Goal: Information Seeking & Learning: Learn about a topic

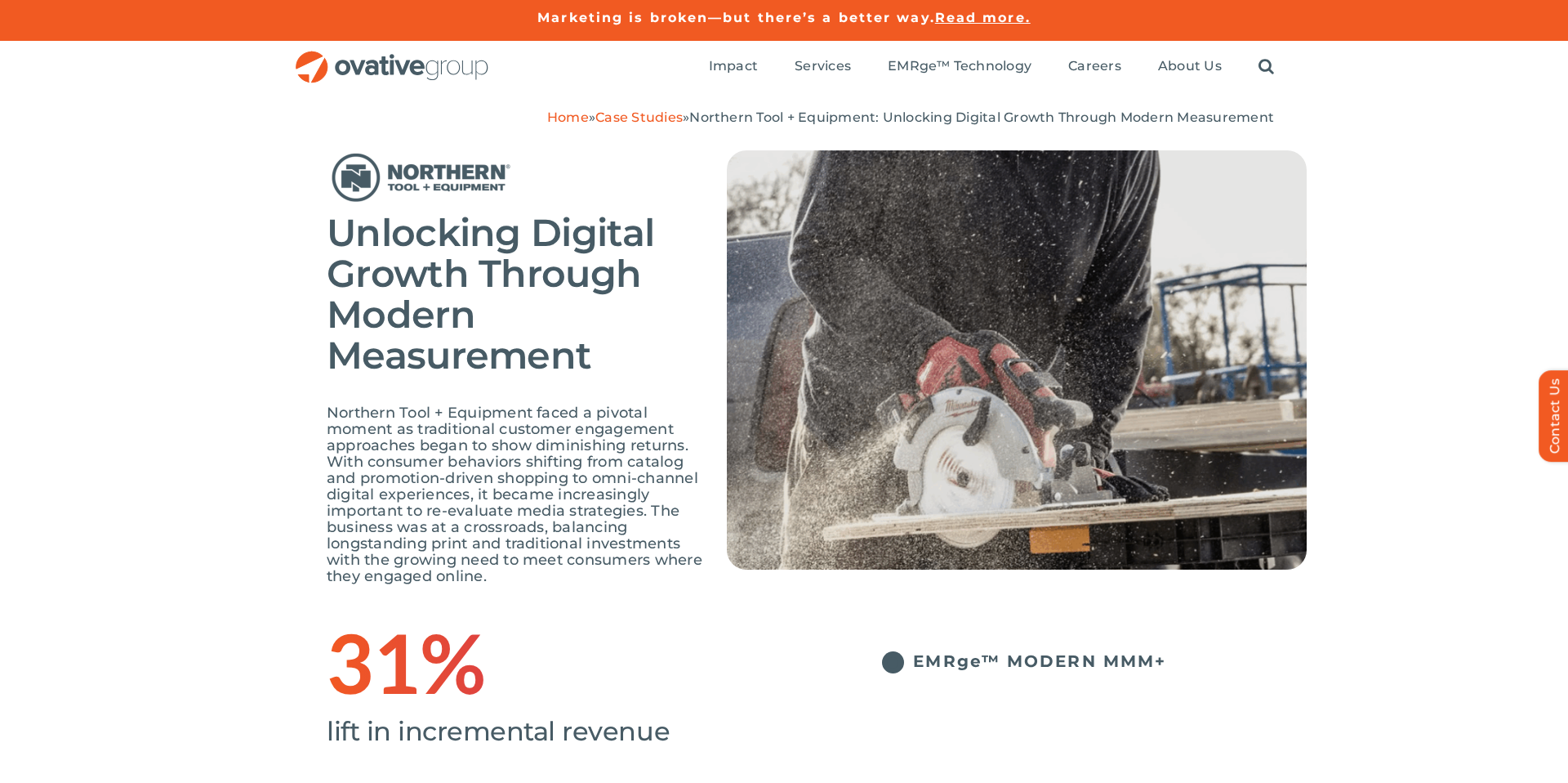
click at [408, 535] on span "Northern Tool + Equipment faced a pivotal moment as traditional customer engage…" at bounding box center [515, 494] width 376 height 181
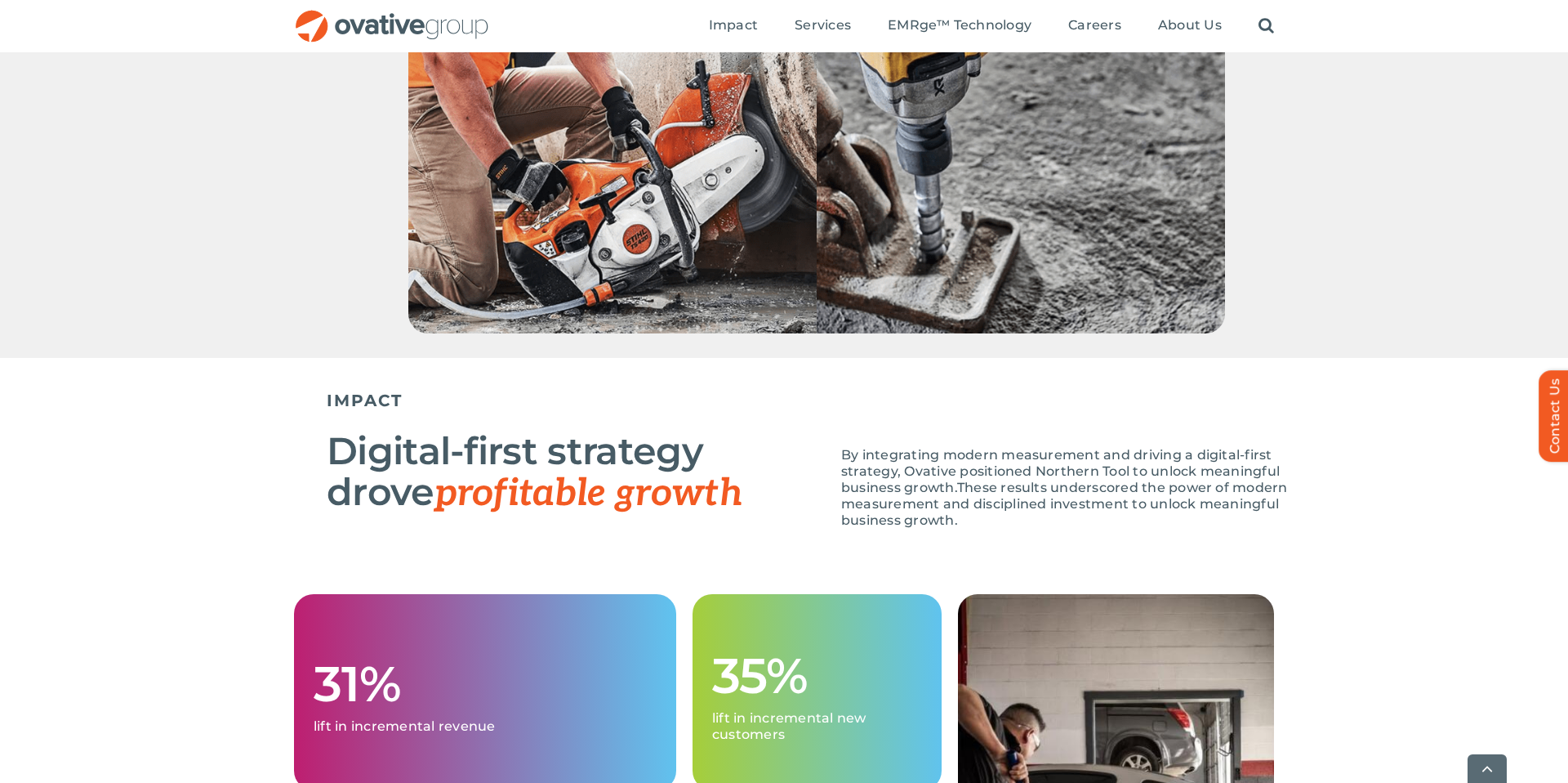
scroll to position [1438, 0]
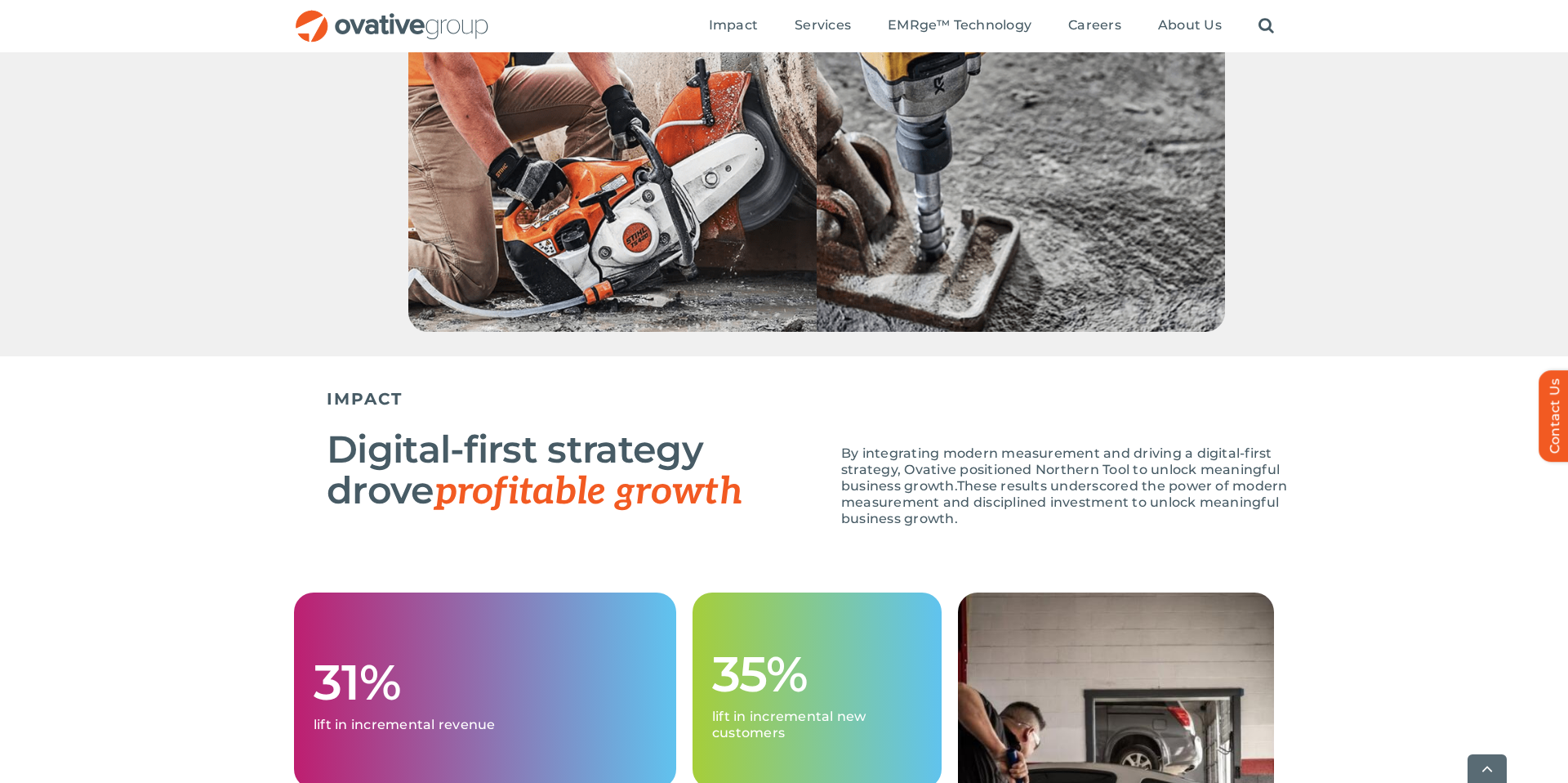
click at [167, 348] on div at bounding box center [784, 67] width 1568 height 578
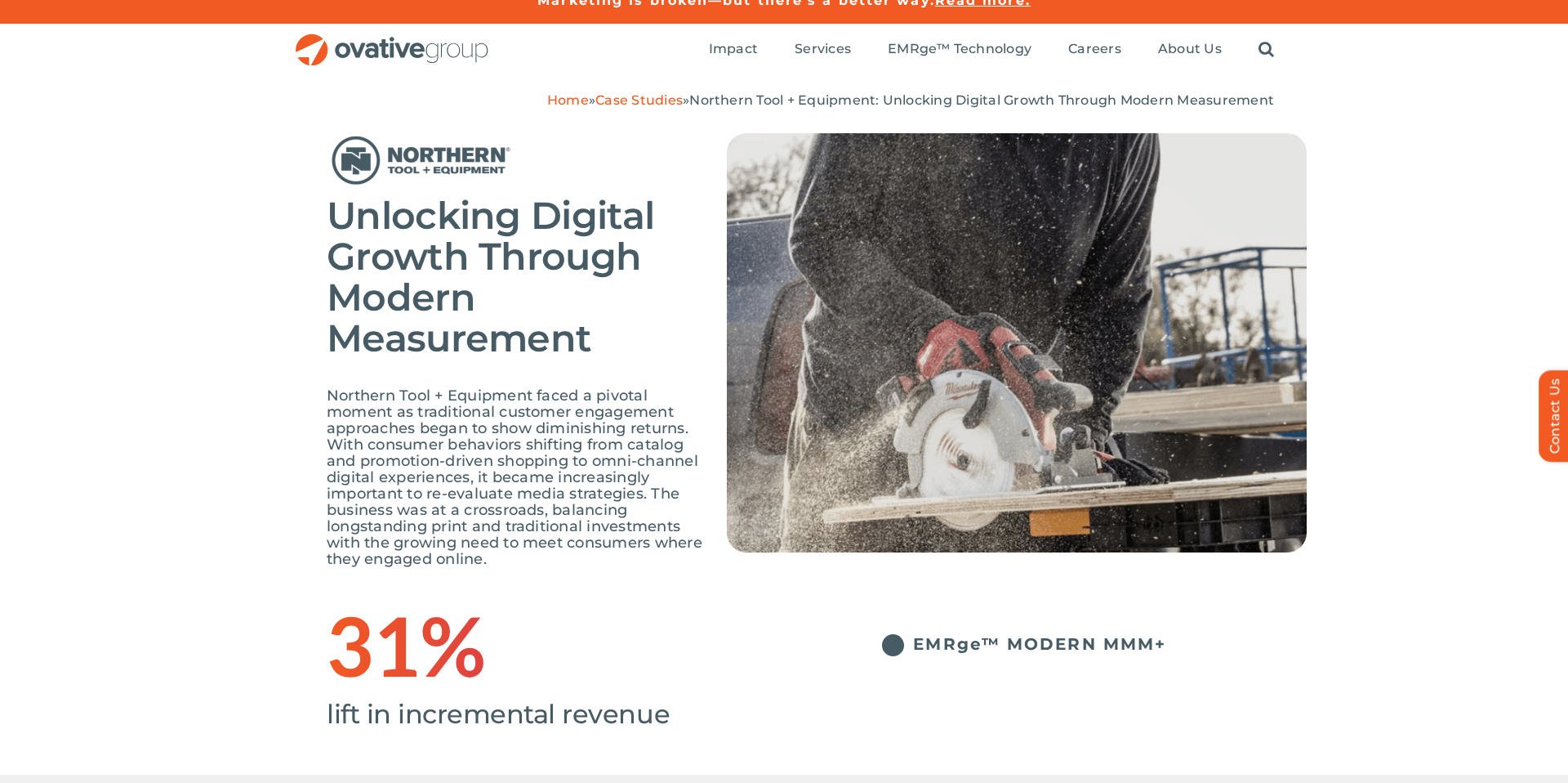
scroll to position [0, 0]
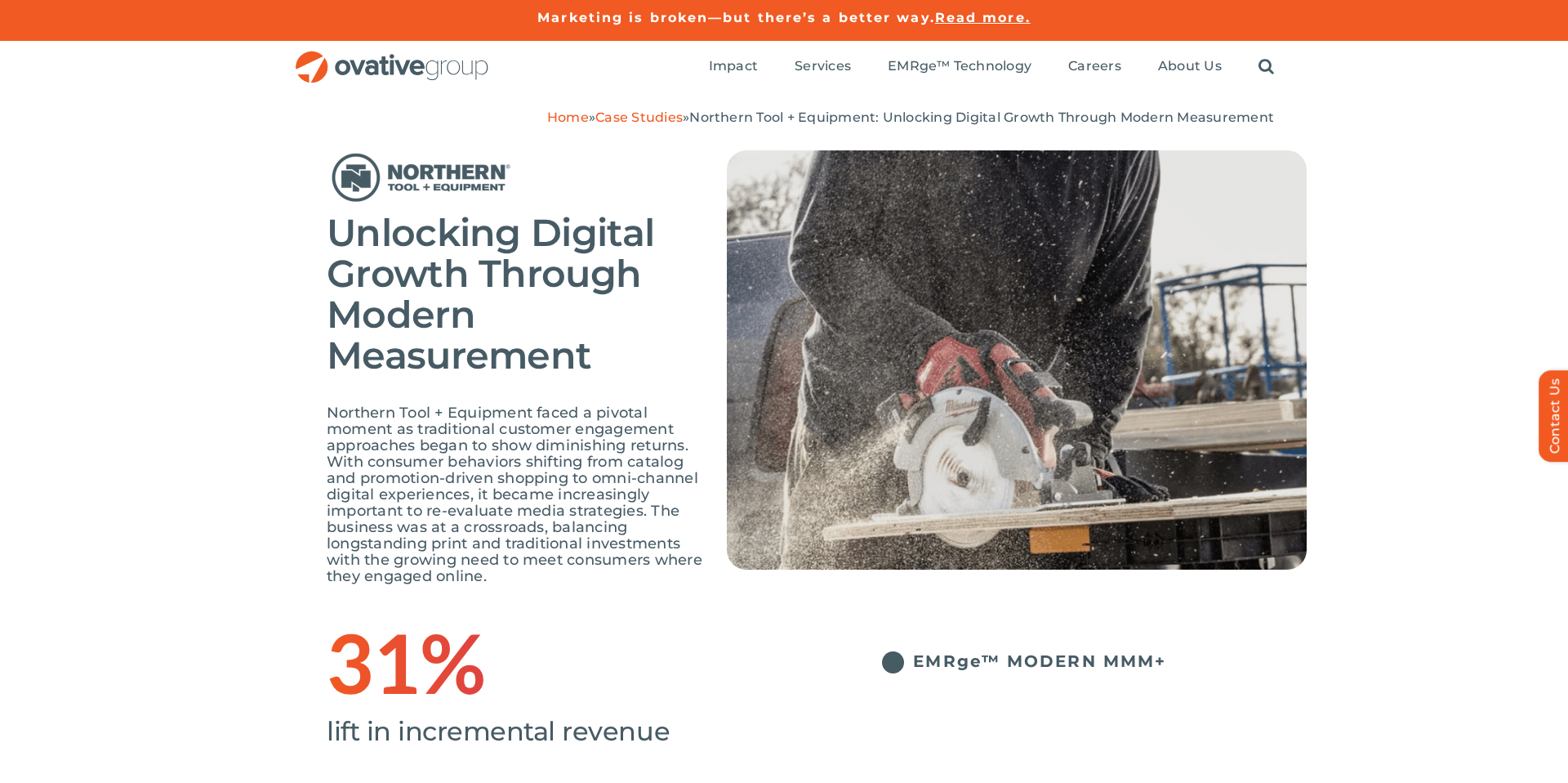
click at [837, 661] on li "EMRge™ MODERN MMM+" at bounding box center [1062, 669] width 490 height 36
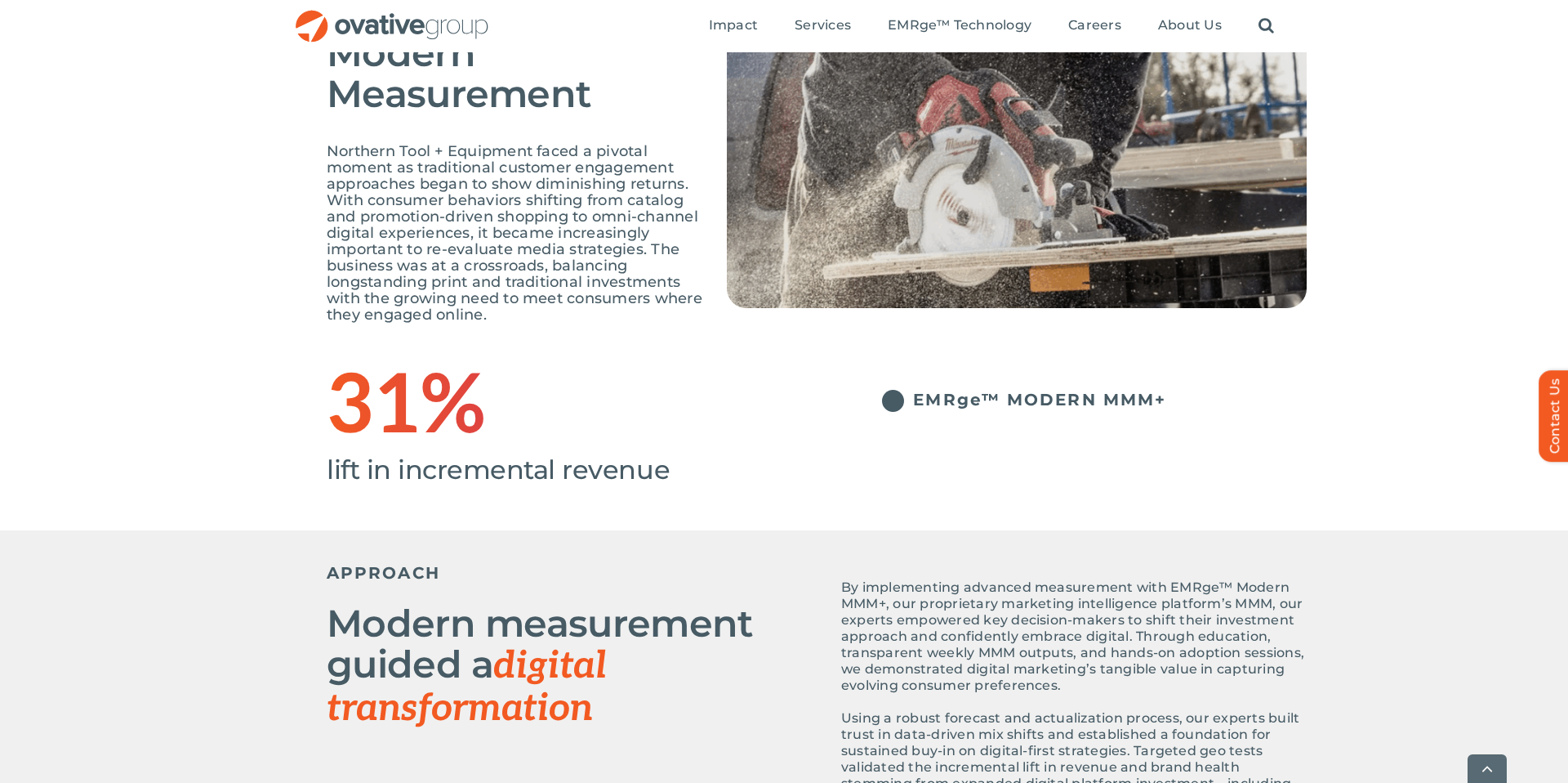
scroll to position [294, 0]
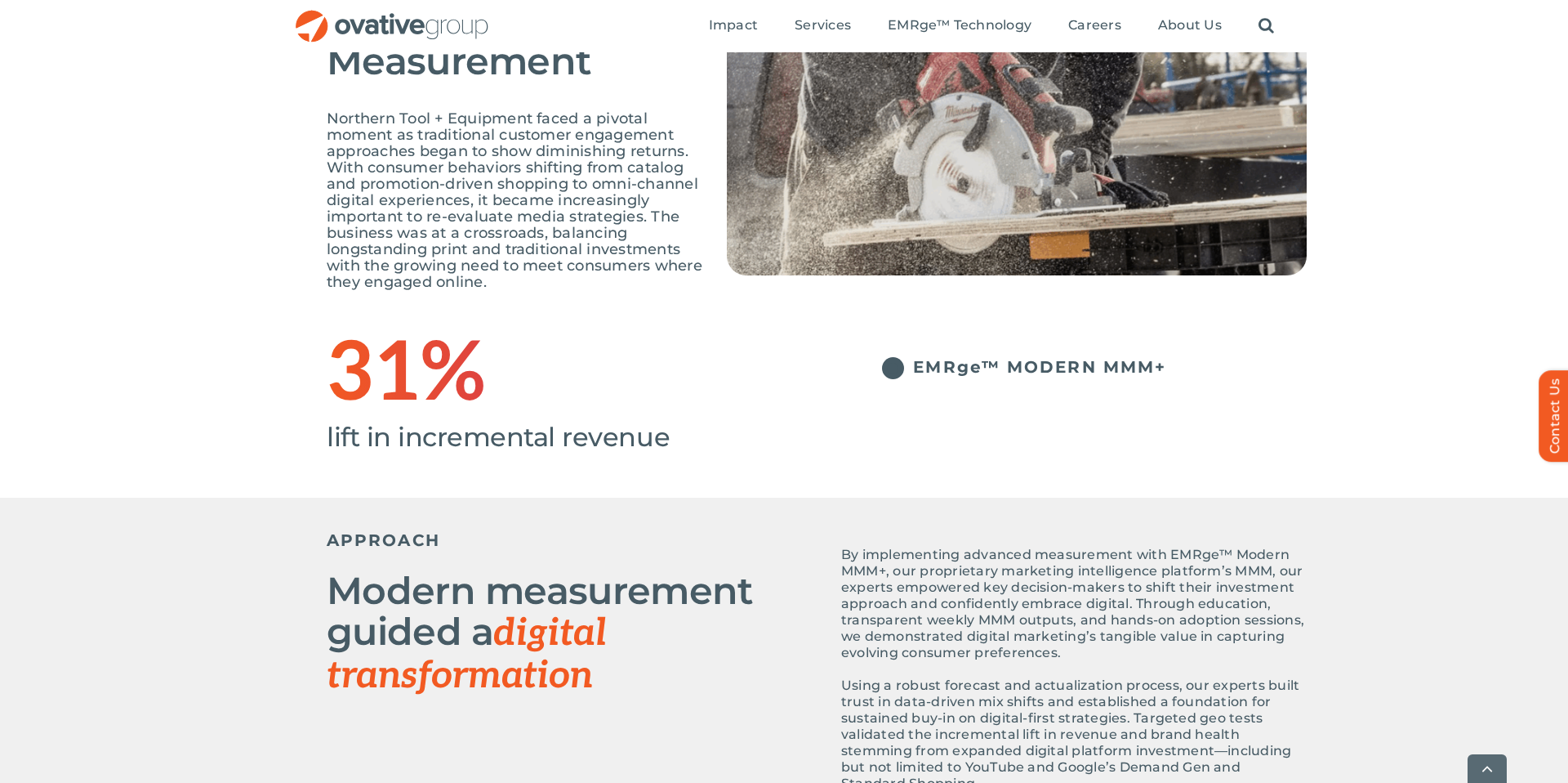
click at [918, 595] on p "By implementing advanced measurement with EMRge™ Modern MMM+, our proprietary m…" at bounding box center [1074, 604] width 466 height 114
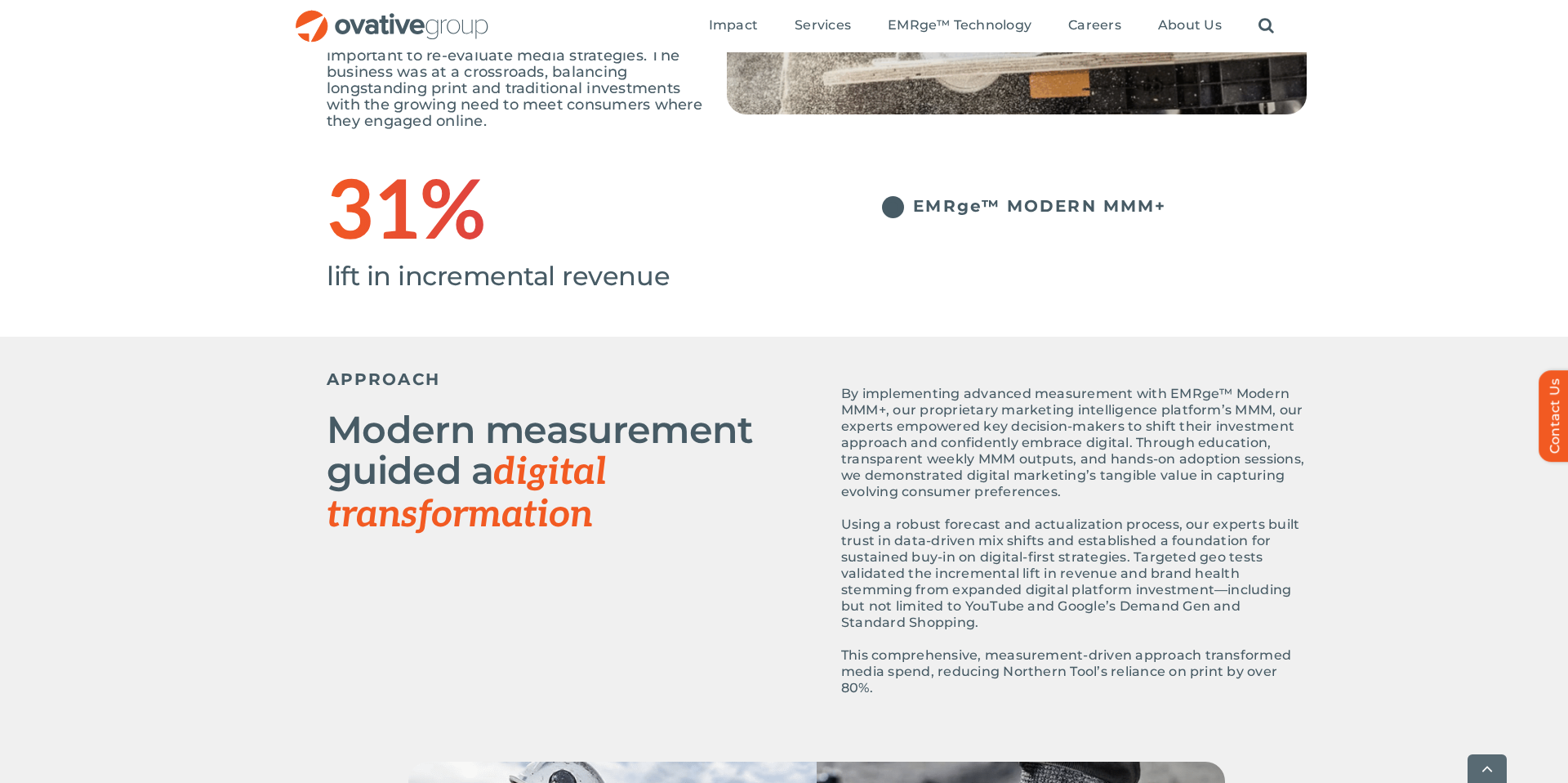
scroll to position [458, 0]
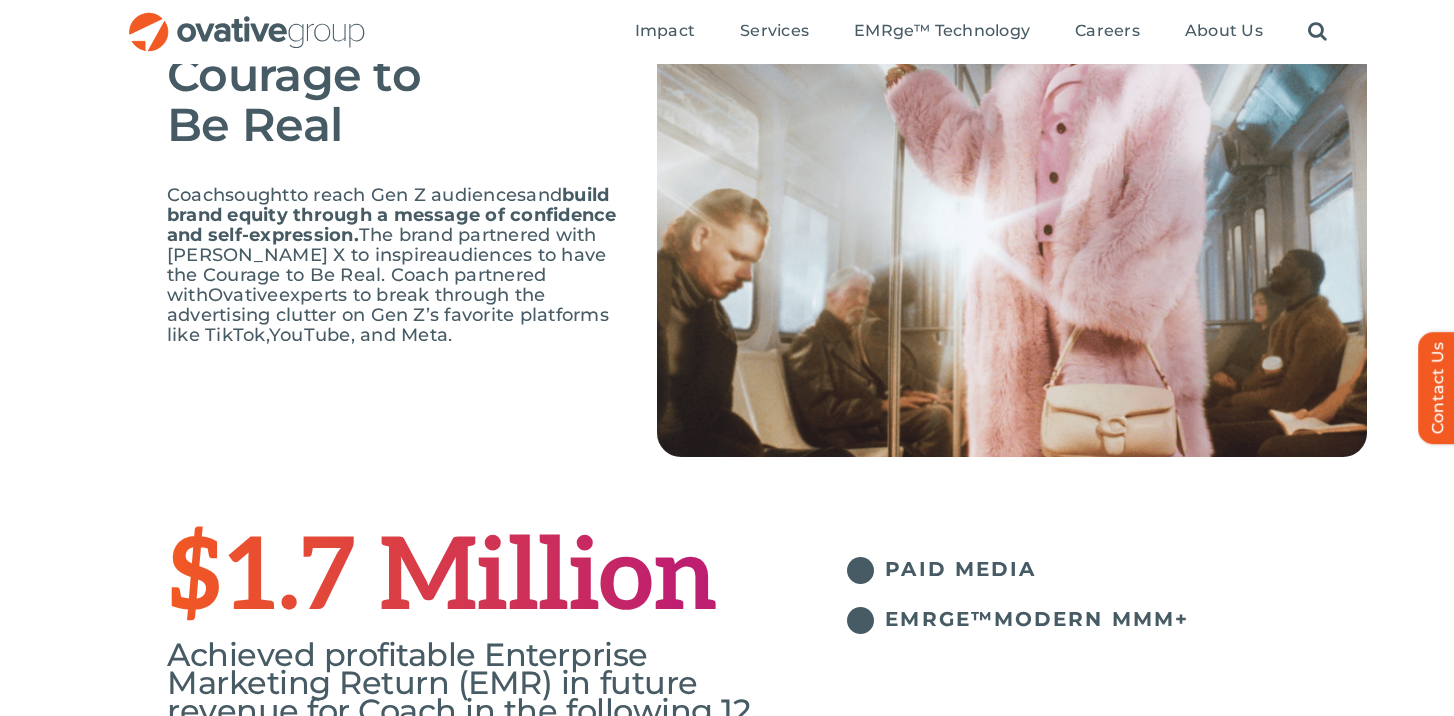
scroll to position [200, 0]
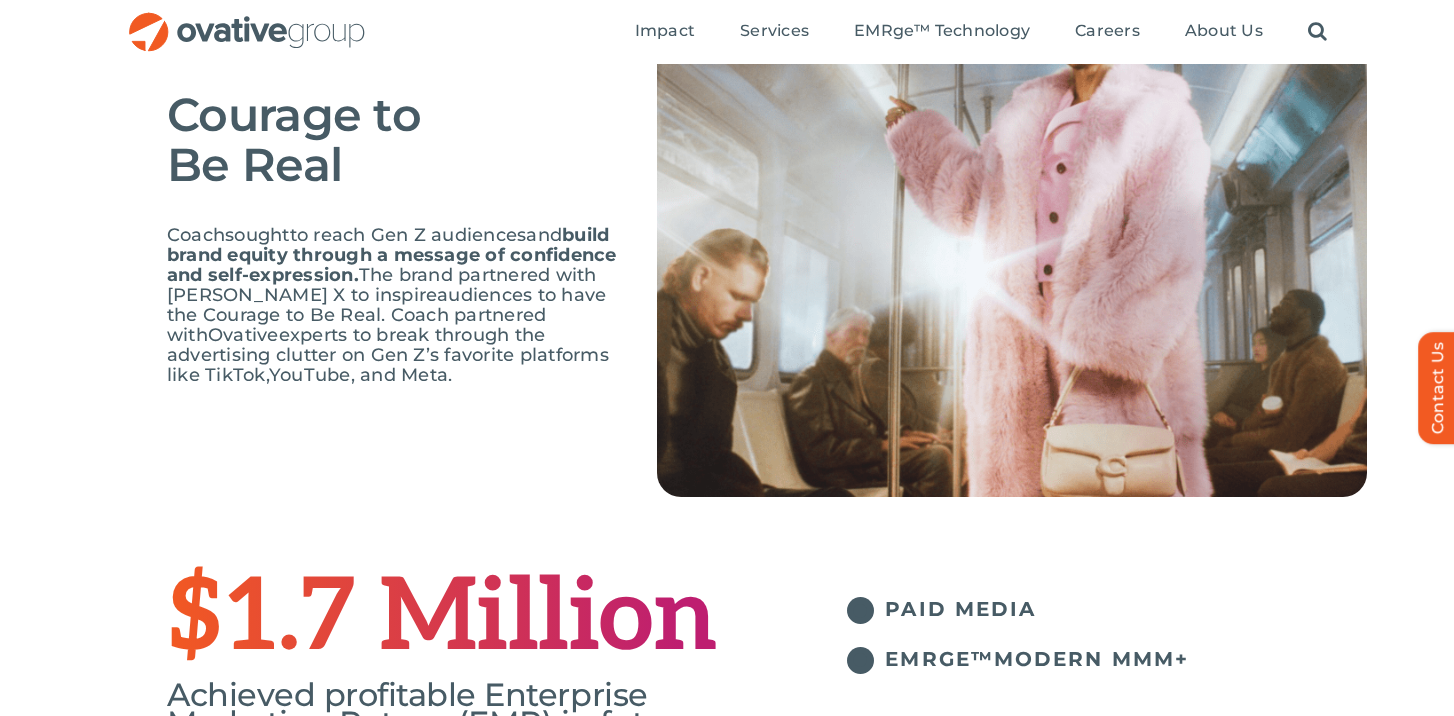
click at [331, 317] on span "audiences to have the Courage to Be Real. Coach partnered with" at bounding box center [386, 315] width 439 height 62
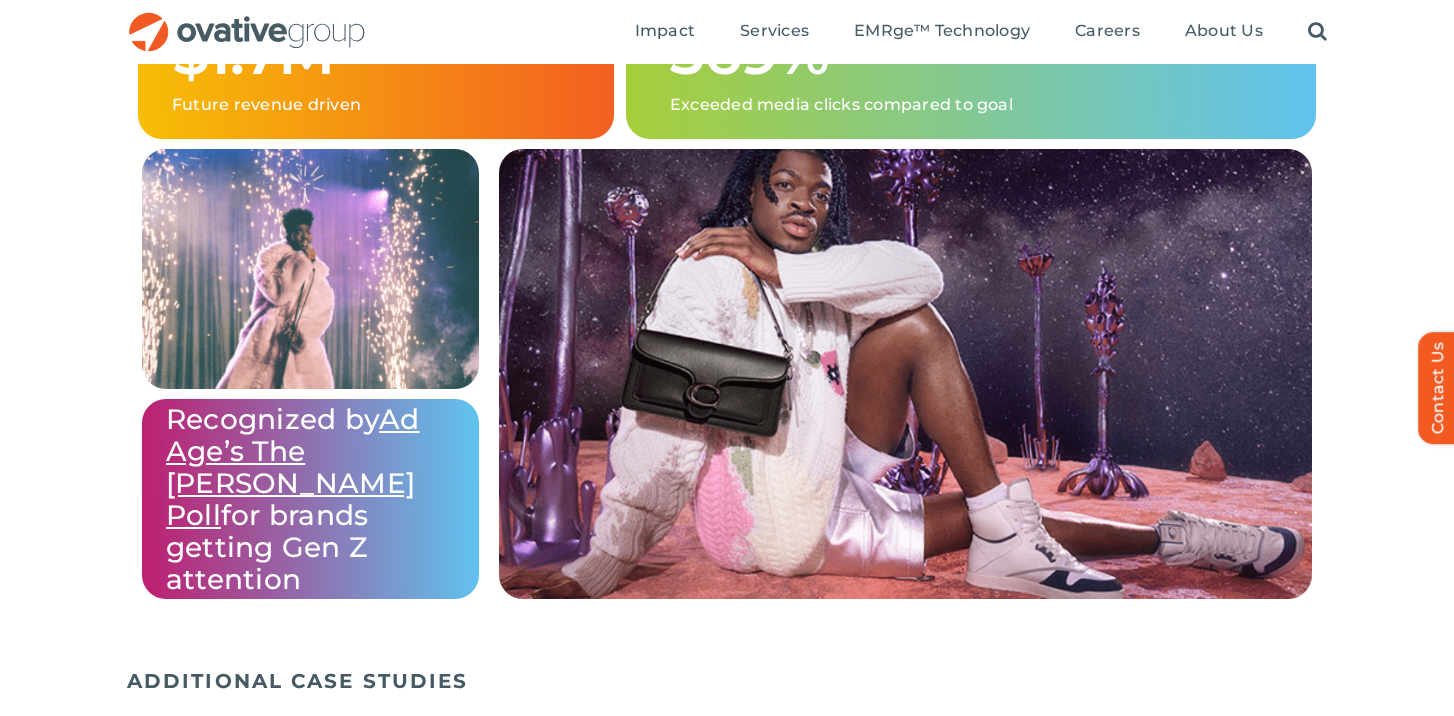
scroll to position [2239, 0]
